Goal: Task Accomplishment & Management: Use online tool/utility

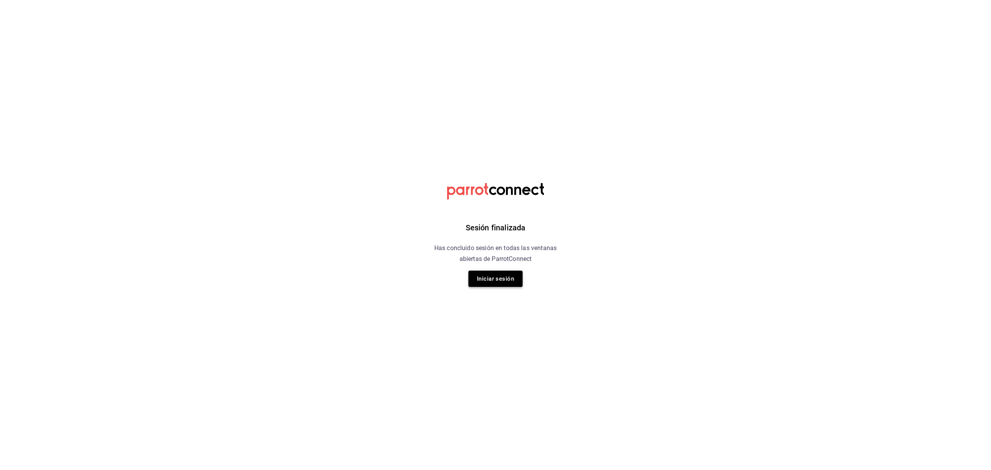
click at [499, 273] on button "Iniciar sesión" at bounding box center [496, 279] width 54 height 16
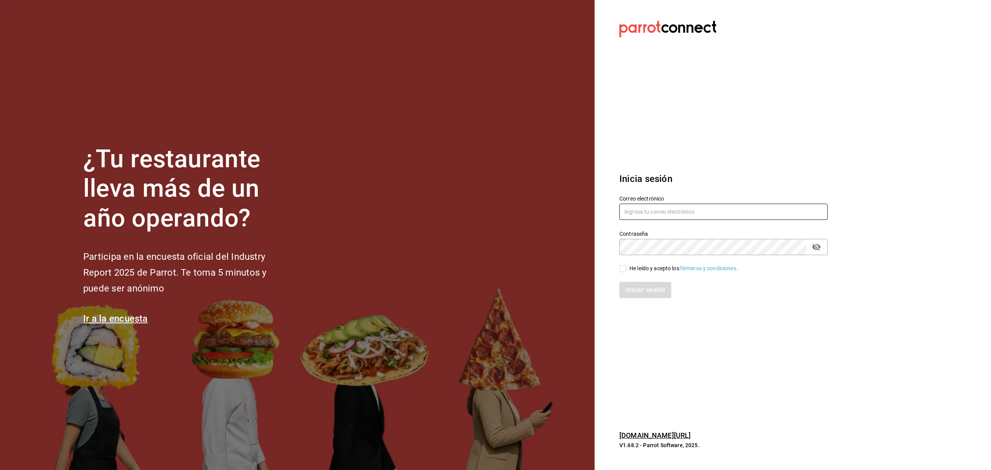
type input "rivekasam@gmail.com"
click at [625, 266] on input "He leído y acepto los Términos y condiciones." at bounding box center [623, 268] width 7 height 7
checkbox input "true"
click at [629, 281] on div "Iniciar sesión" at bounding box center [719, 286] width 218 height 26
click at [630, 283] on button "Iniciar sesión" at bounding box center [646, 290] width 53 height 16
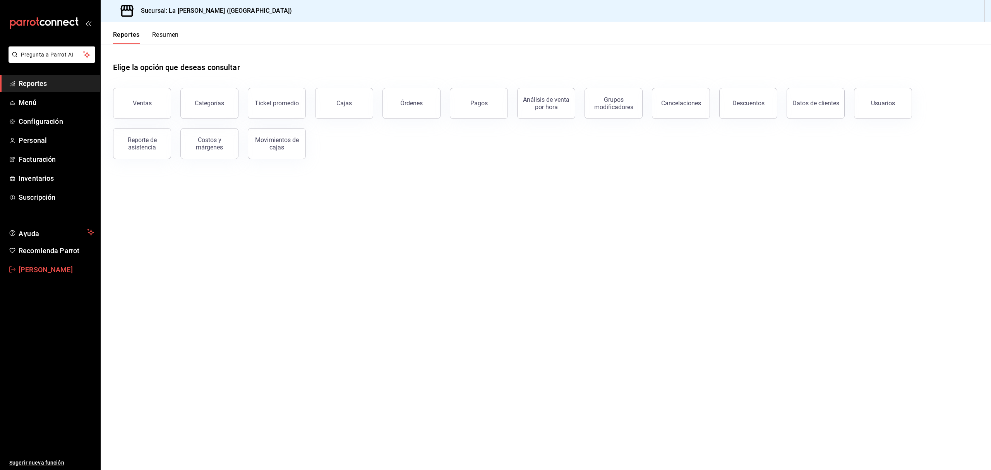
click at [46, 274] on span "Samantha Kenter" at bounding box center [57, 269] width 76 height 10
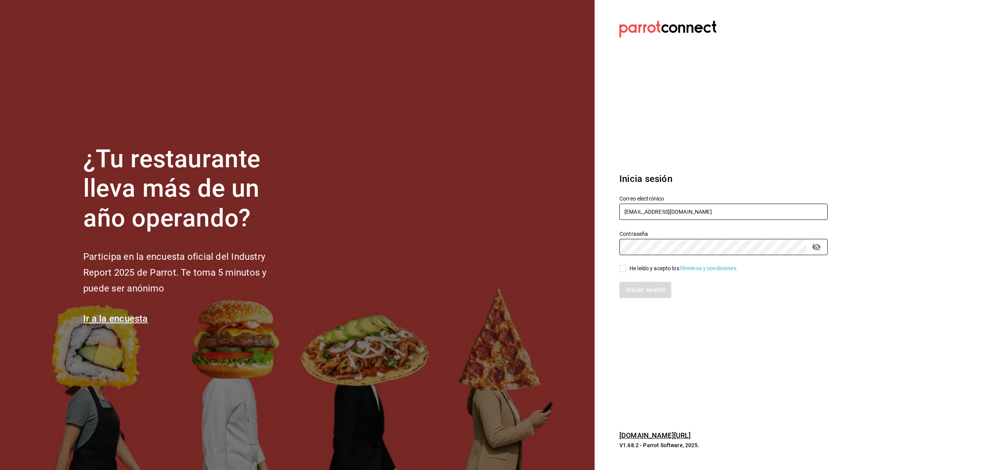
type input "miguelfalcon2894@gmail.com"
click at [623, 270] on input "He leído y acepto los Términos y condiciones." at bounding box center [623, 268] width 7 height 7
checkbox input "true"
click at [635, 287] on button "Iniciar sesión" at bounding box center [646, 290] width 53 height 16
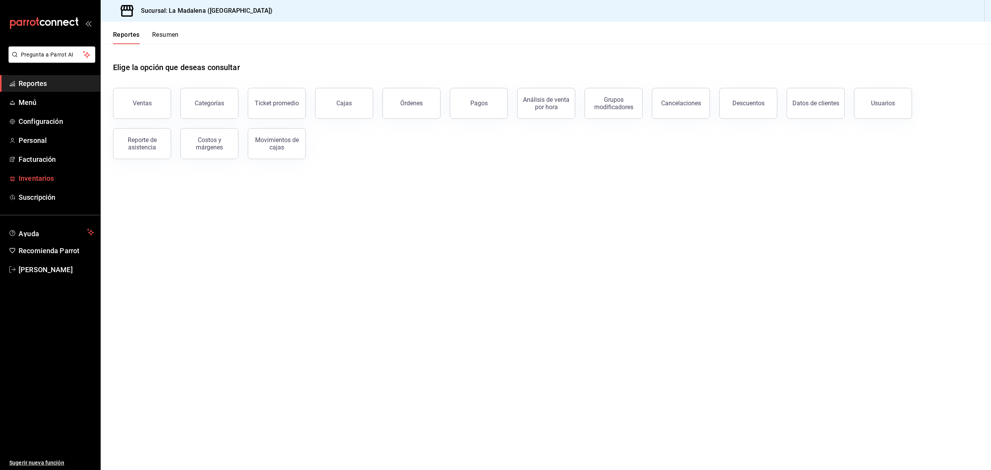
click at [35, 178] on span "Inventarios" at bounding box center [57, 178] width 76 height 10
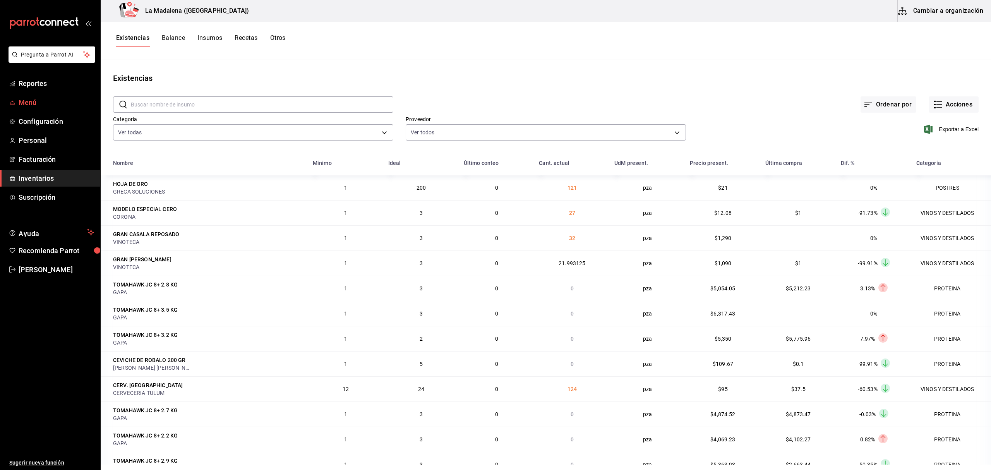
click at [29, 104] on span "Menú" at bounding box center [57, 102] width 76 height 10
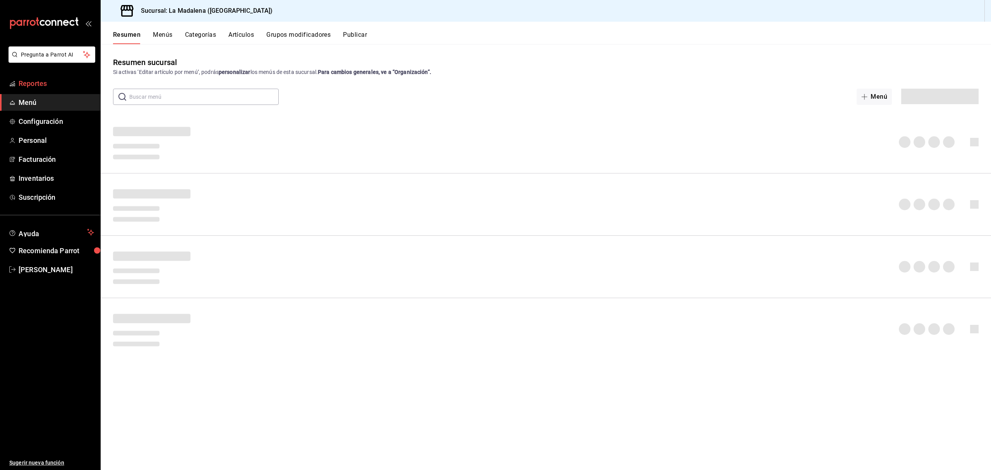
click at [36, 89] on link "Reportes" at bounding box center [50, 83] width 100 height 17
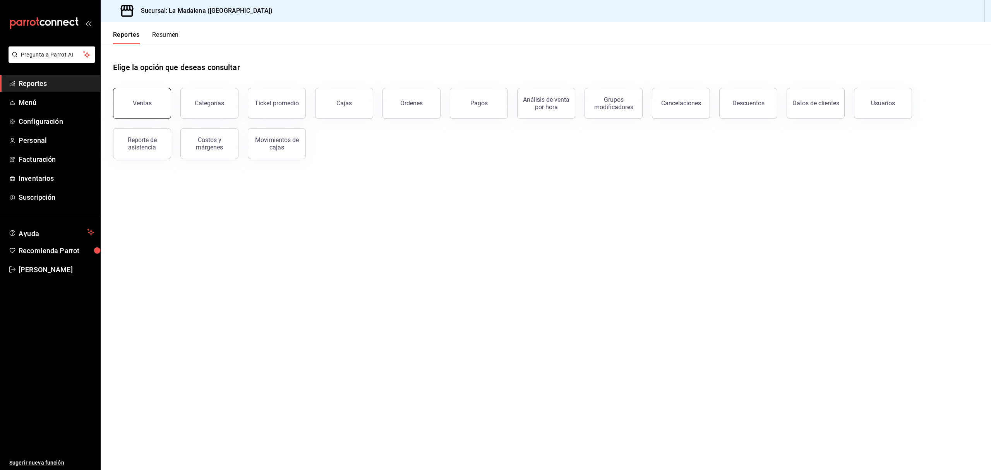
click at [122, 94] on button "Ventas" at bounding box center [142, 103] width 58 height 31
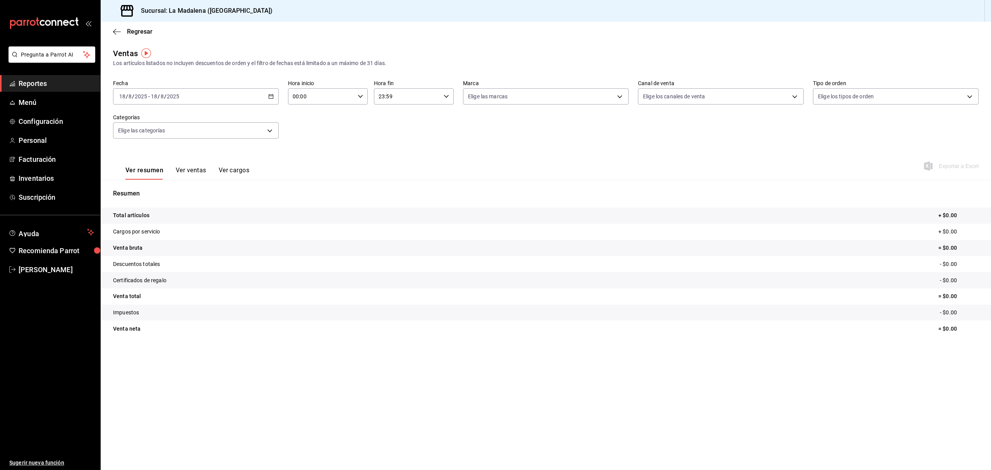
click at [273, 99] on div "2025-08-18 18 / 8 / 2025 - 2025-08-18 18 / 8 / 2025" at bounding box center [196, 96] width 166 height 16
click at [157, 189] on span "Rango de fechas" at bounding box center [150, 189] width 60 height 8
click at [283, 180] on abbr "17" at bounding box center [284, 181] width 5 height 5
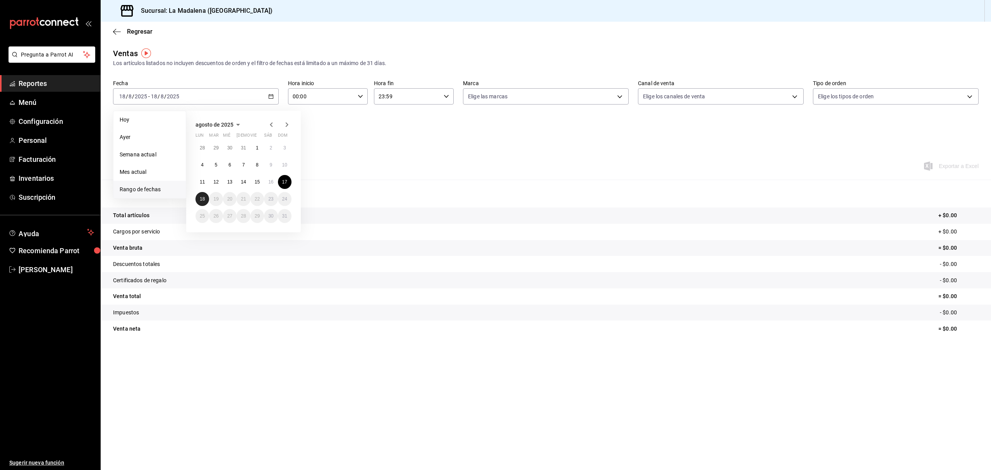
click at [205, 199] on button "18" at bounding box center [203, 199] width 14 height 14
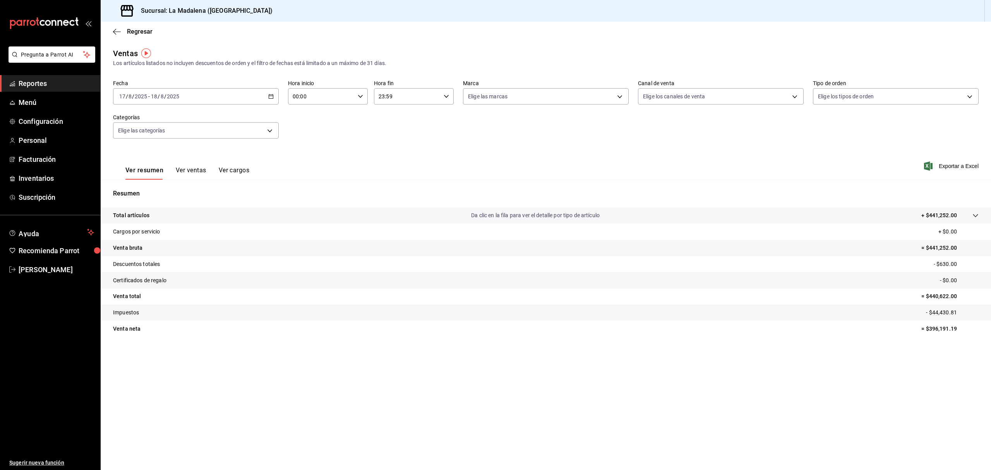
click at [357, 95] on div "00:00 Hora inicio" at bounding box center [328, 96] width 80 height 16
click at [309, 147] on span "10" at bounding box center [307, 147] width 27 height 6
type input "10:00"
click at [446, 96] on div at bounding box center [495, 235] width 991 height 470
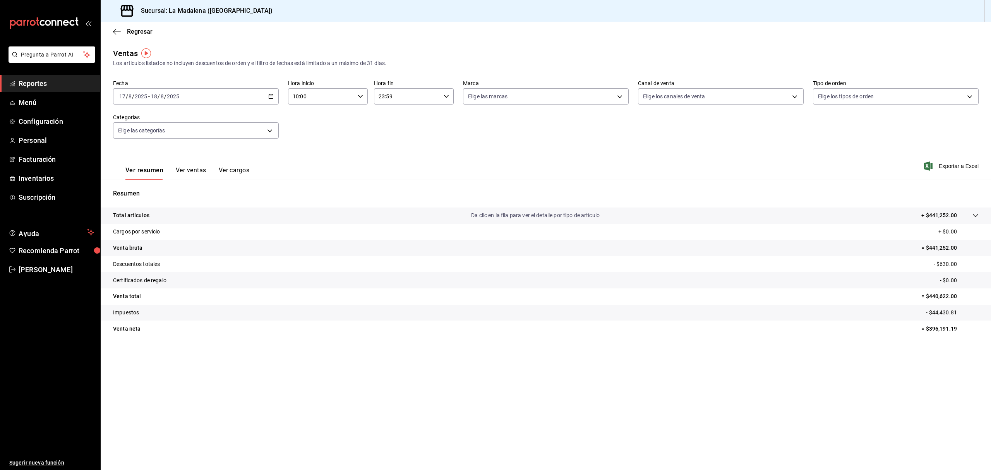
click at [446, 96] on icon "button" at bounding box center [446, 96] width 5 height 5
click at [390, 113] on span "04" at bounding box center [393, 116] width 27 height 6
type input "04:59"
click at [486, 129] on div at bounding box center [495, 235] width 991 height 470
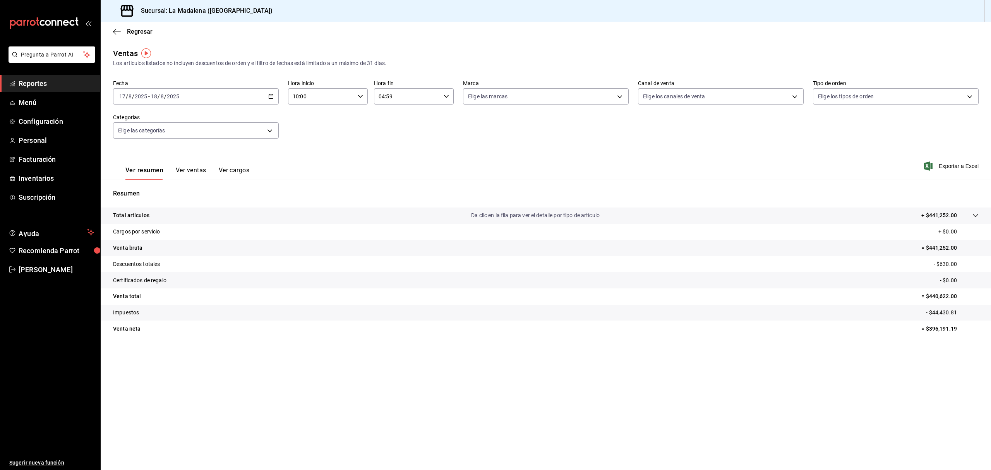
click at [33, 87] on span "Reportes" at bounding box center [57, 83] width 76 height 10
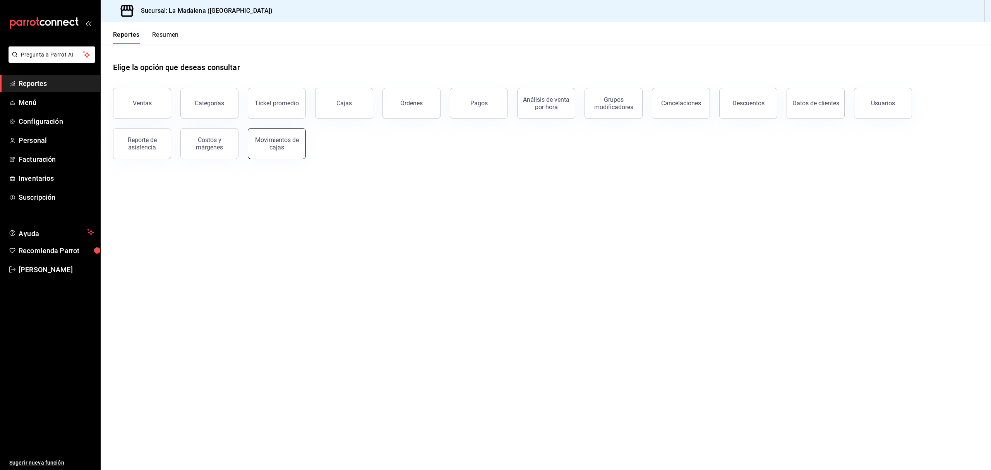
click at [255, 138] on div "Movimientos de cajas" at bounding box center [277, 143] width 48 height 15
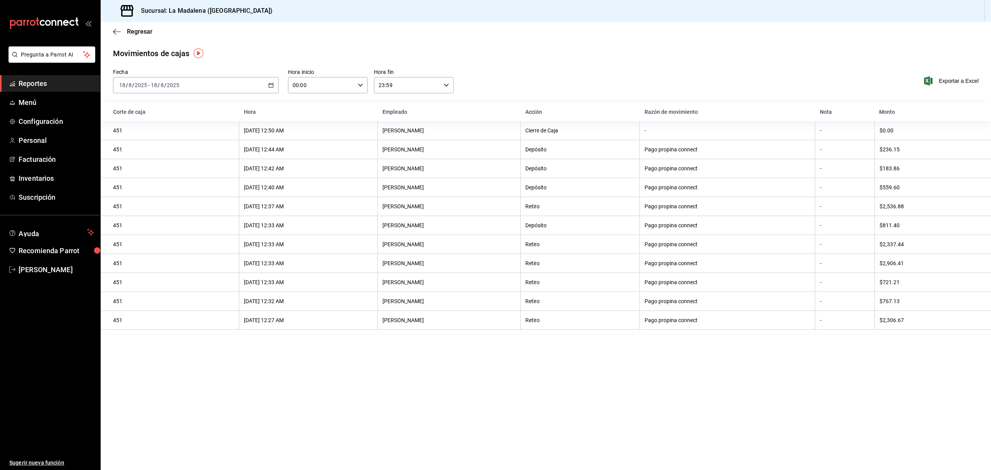
click at [274, 85] on div "2025-08-18 18 / 8 / 2025 - 2025-08-18 18 / 8 / 2025" at bounding box center [196, 85] width 166 height 16
click at [155, 195] on span "Rango de fechas" at bounding box center [150, 196] width 60 height 8
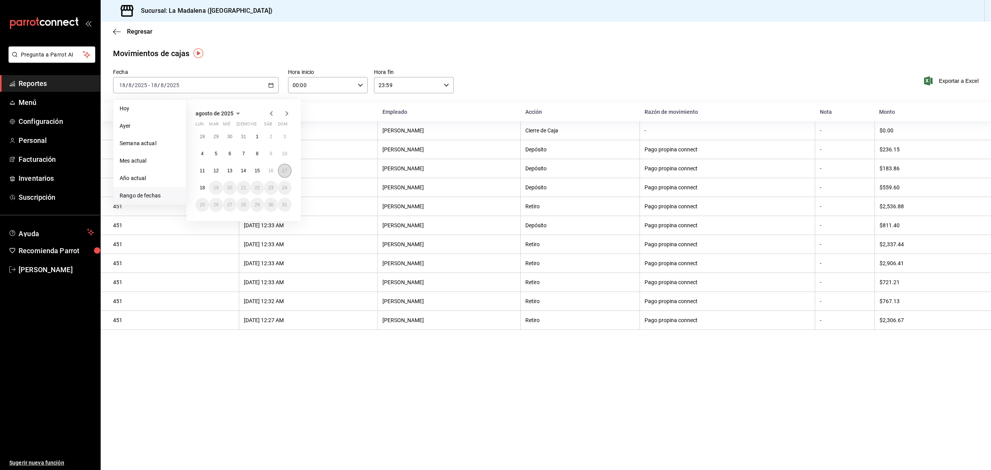
click at [283, 170] on abbr "17" at bounding box center [284, 170] width 5 height 5
click at [200, 186] on abbr "18" at bounding box center [202, 187] width 5 height 5
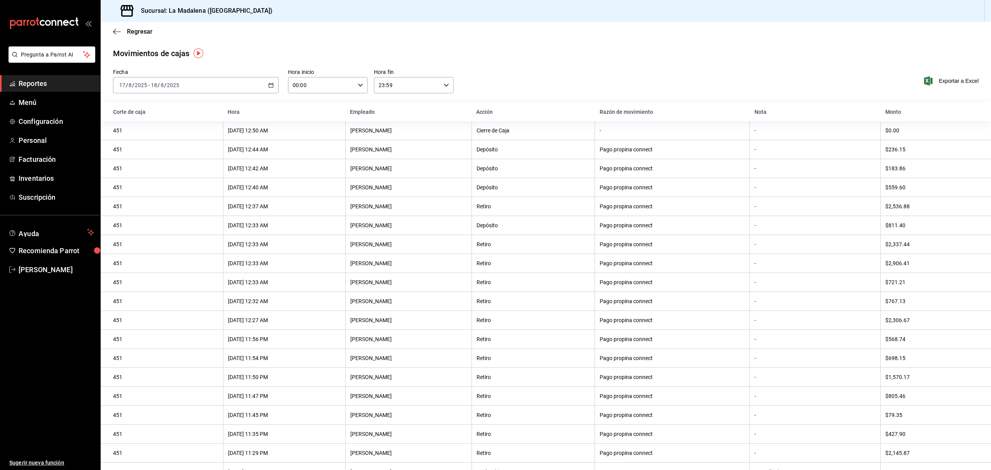
click at [360, 84] on icon "button" at bounding box center [360, 84] width 5 height 5
click at [302, 138] on span "10" at bounding box center [306, 136] width 27 height 6
type input "10:00"
click at [446, 85] on div at bounding box center [495, 235] width 991 height 470
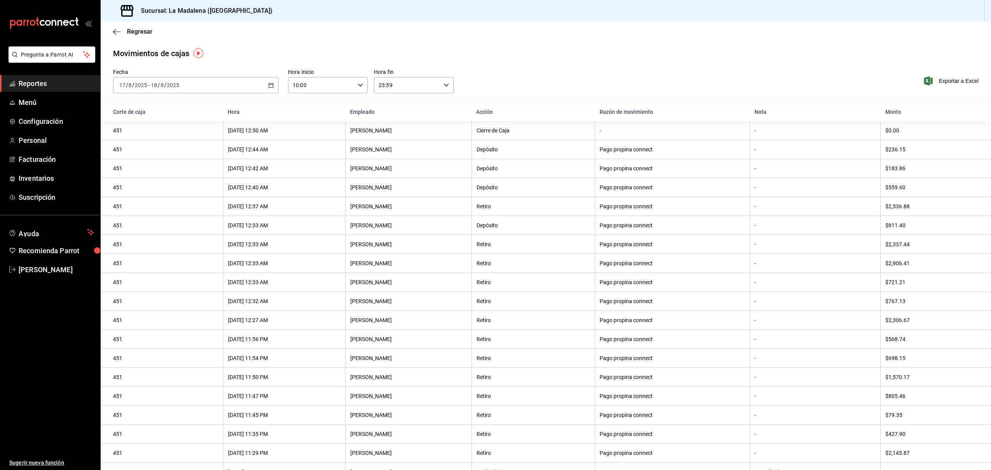
click at [446, 85] on div "23:59 Hora fin" at bounding box center [414, 85] width 80 height 16
click at [390, 104] on span "04" at bounding box center [391, 105] width 27 height 6
type input "04:59"
click at [550, 49] on div at bounding box center [495, 235] width 991 height 470
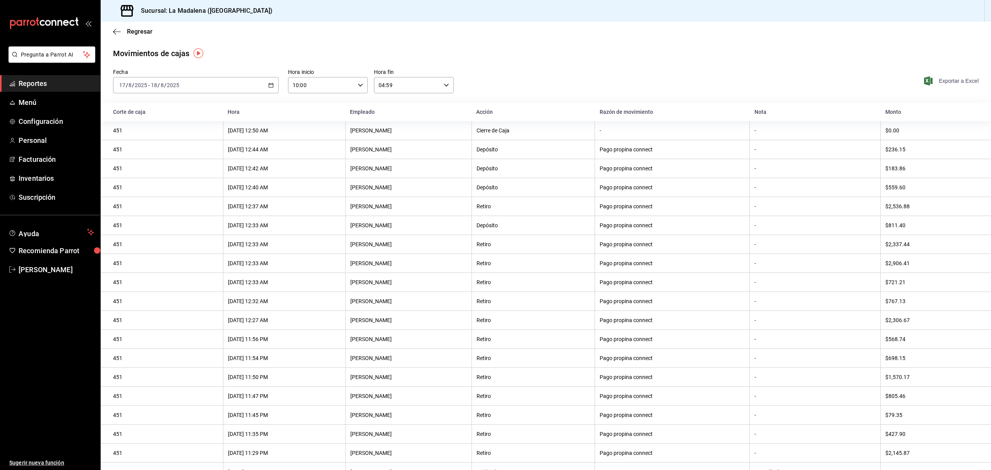
click at [953, 83] on span "Exportar a Excel" at bounding box center [952, 80] width 53 height 9
